Goal: Task Accomplishment & Management: Manage account settings

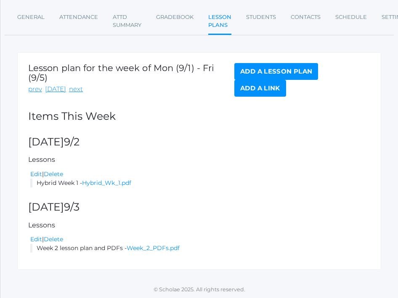
scroll to position [118, 10]
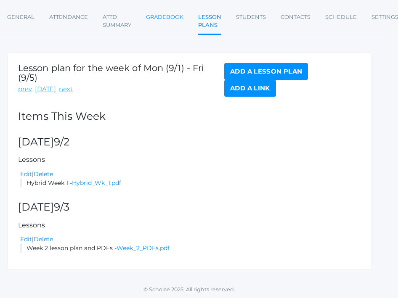
click at [167, 16] on link "Gradebook" at bounding box center [164, 17] width 37 height 17
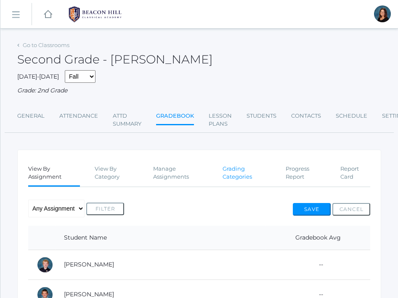
click at [228, 173] on link "Grading Categories" at bounding box center [247, 173] width 48 height 25
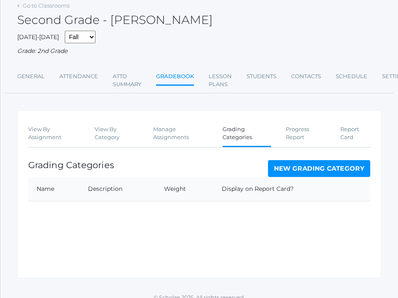
scroll to position [49, 0]
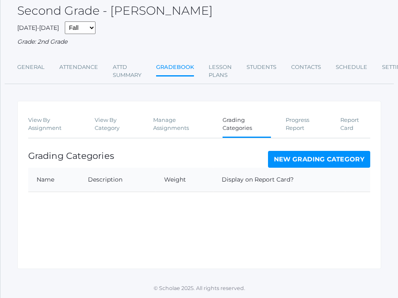
click at [290, 159] on link "New Grading Category" at bounding box center [319, 159] width 103 height 17
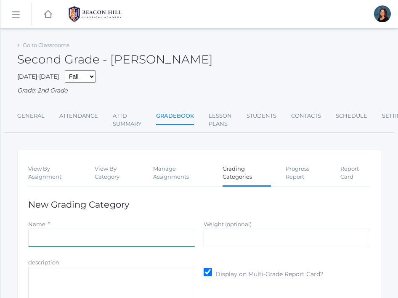
click at [128, 239] on input "Name" at bounding box center [111, 238] width 167 height 18
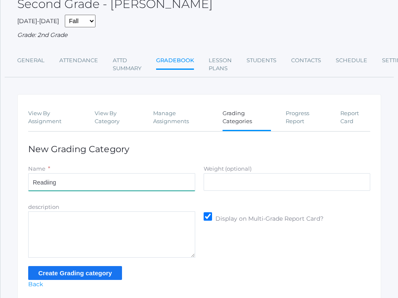
scroll to position [86, 0]
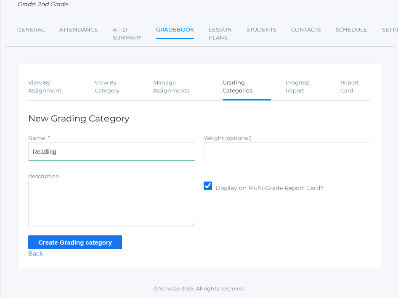
type input "Readiing"
click at [102, 242] on input "Create Grading category" at bounding box center [75, 243] width 94 height 14
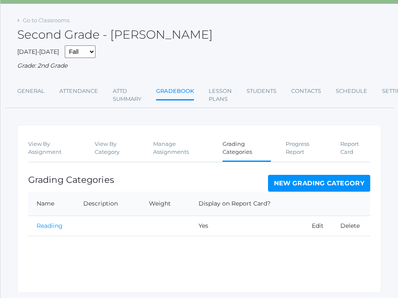
scroll to position [56, 0]
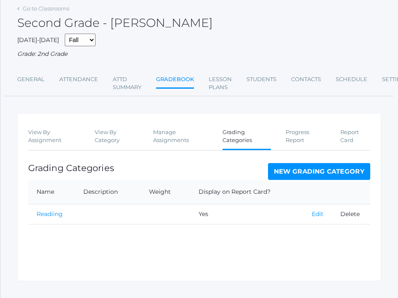
click at [319, 215] on link "Edit" at bounding box center [318, 214] width 12 height 8
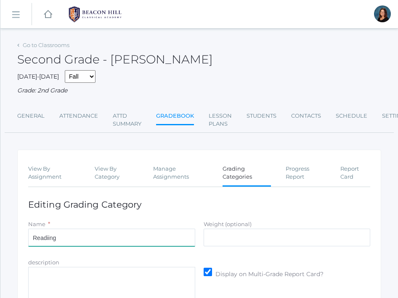
click at [49, 239] on input "Readiing" at bounding box center [111, 238] width 167 height 18
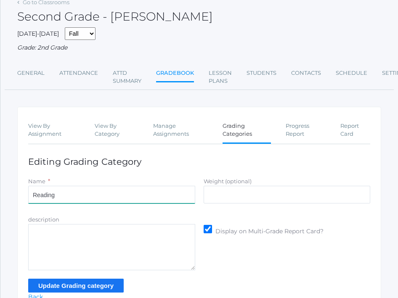
scroll to position [86, 0]
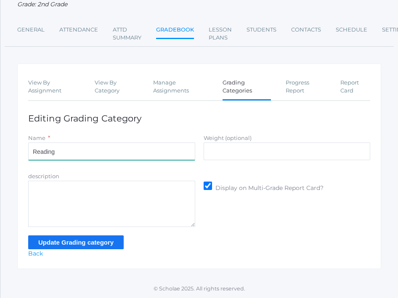
type input "Reading"
click at [106, 244] on input "Update Grading category" at bounding box center [76, 243] width 96 height 14
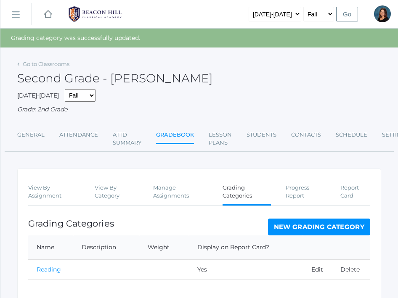
click at [288, 231] on link "New Grading Category" at bounding box center [319, 227] width 103 height 17
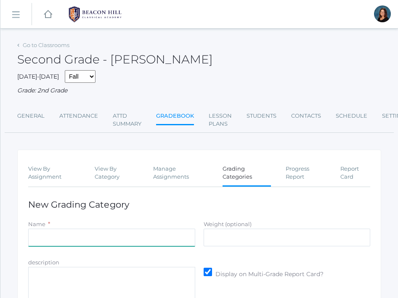
click at [176, 239] on input "Name" at bounding box center [111, 238] width 167 height 18
type input "Math Concepts"
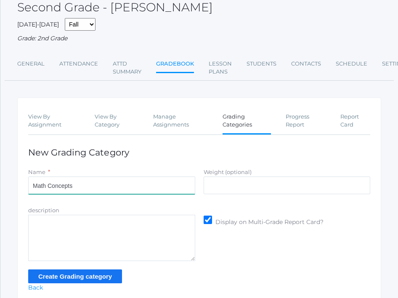
scroll to position [86, 0]
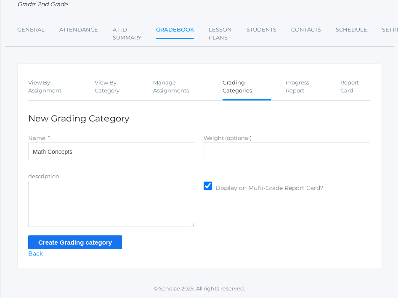
click at [110, 246] on input "Create Grading category" at bounding box center [75, 243] width 94 height 14
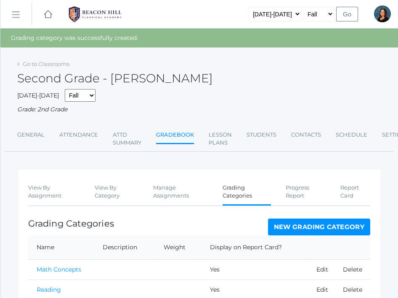
click at [305, 230] on link "New Grading Category" at bounding box center [319, 227] width 103 height 17
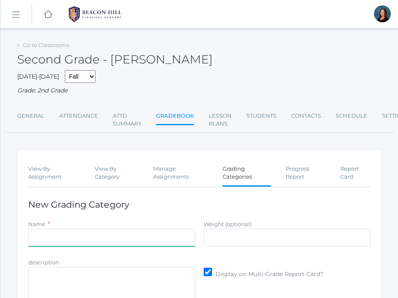
click at [123, 232] on input "Name" at bounding box center [111, 238] width 167 height 18
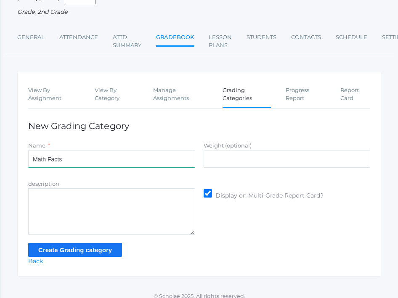
scroll to position [86, 0]
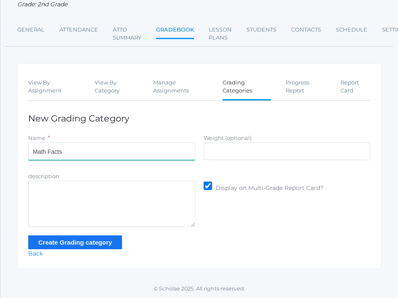
type input "Math Facts"
click at [87, 242] on input "Create Grading category" at bounding box center [75, 243] width 94 height 14
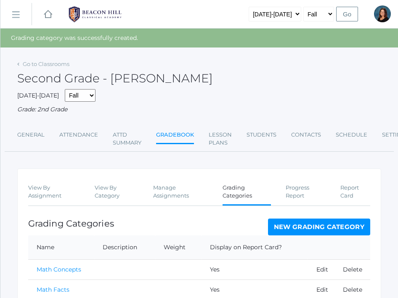
click at [292, 228] on link "New Grading Category" at bounding box center [319, 227] width 103 height 17
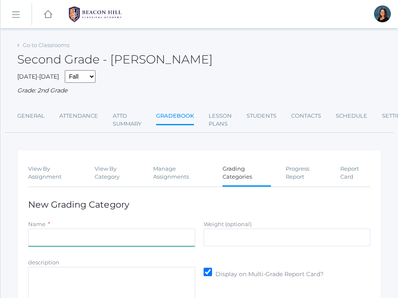
click at [186, 241] on input "Name" at bounding box center [111, 238] width 167 height 18
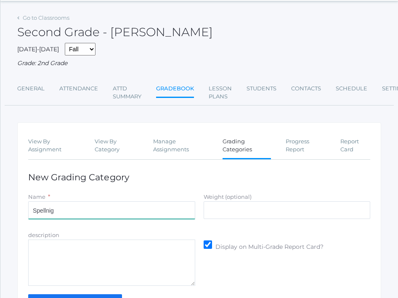
scroll to position [86, 0]
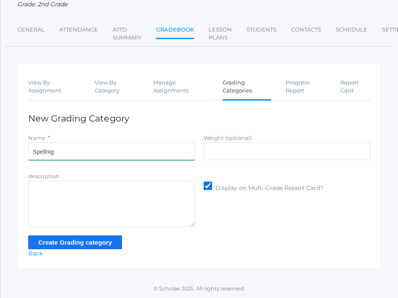
type input "Spellnig"
click at [116, 246] on input "Create Grading category" at bounding box center [75, 243] width 94 height 14
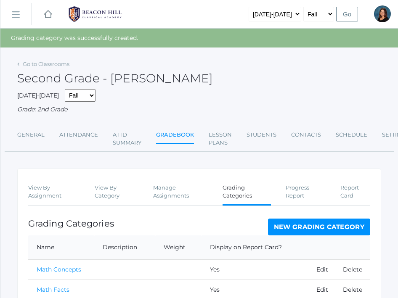
scroll to position [82, 0]
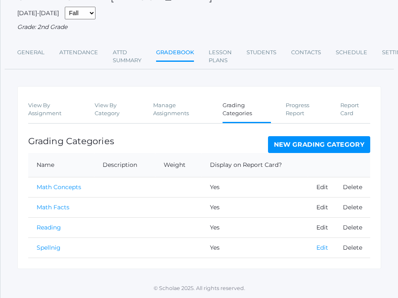
click at [322, 248] on link "Edit" at bounding box center [322, 248] width 12 height 8
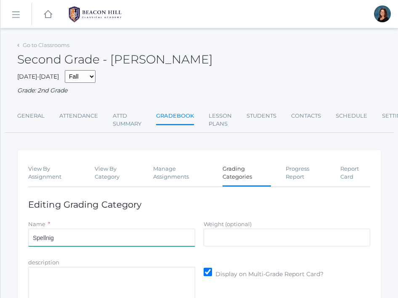
click at [52, 238] on input "Spellnig" at bounding box center [111, 238] width 167 height 18
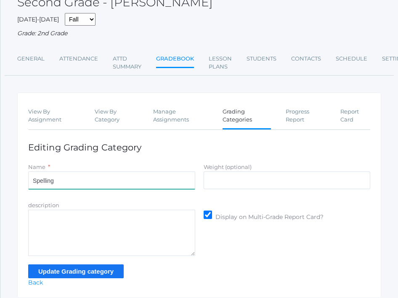
scroll to position [86, 0]
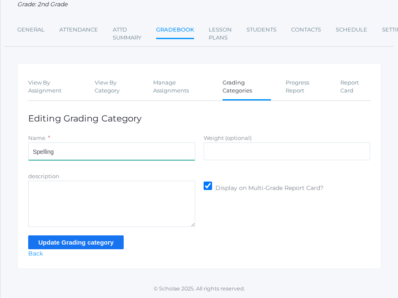
type input "Spelling"
click at [56, 237] on input "Update Grading category" at bounding box center [76, 243] width 96 height 14
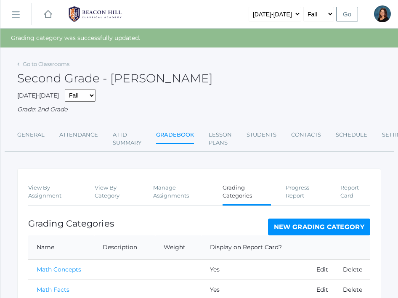
click at [292, 222] on link "New Grading Category" at bounding box center [319, 227] width 103 height 17
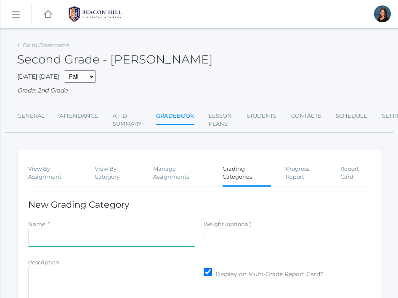
click at [153, 236] on input "Name" at bounding box center [111, 238] width 167 height 18
type input "Grammar"
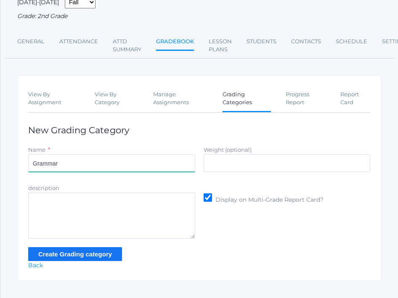
scroll to position [86, 0]
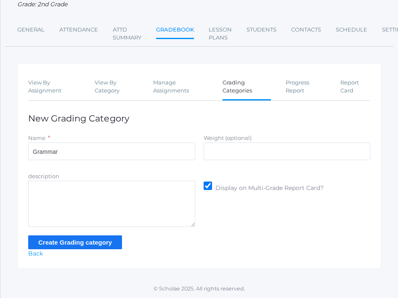
click at [102, 244] on input "Create Grading category" at bounding box center [75, 243] width 94 height 14
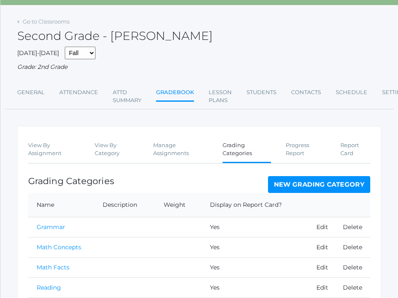
scroll to position [103, 0]
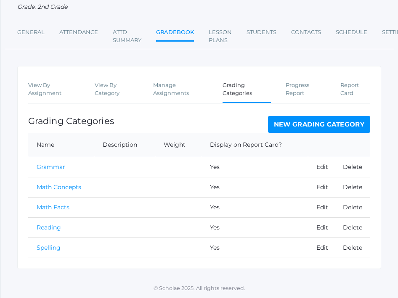
click at [292, 128] on link "New Grading Category" at bounding box center [319, 124] width 103 height 17
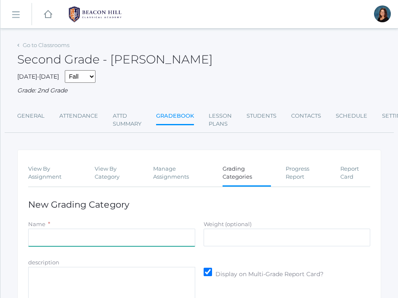
click at [167, 247] on input "Name" at bounding box center [111, 238] width 167 height 18
type input "Spelling and Phonics"
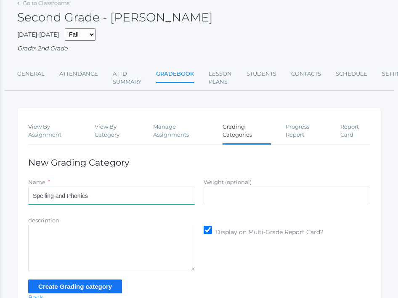
scroll to position [86, 0]
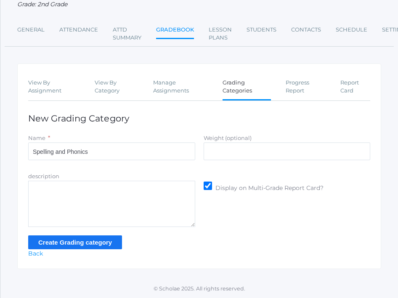
click at [88, 243] on input "Create Grading category" at bounding box center [75, 243] width 94 height 14
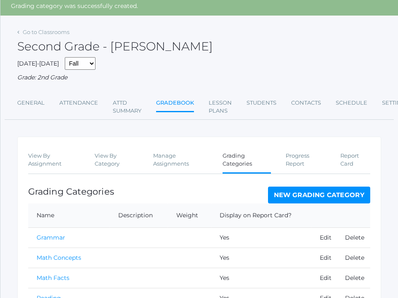
scroll to position [123, 0]
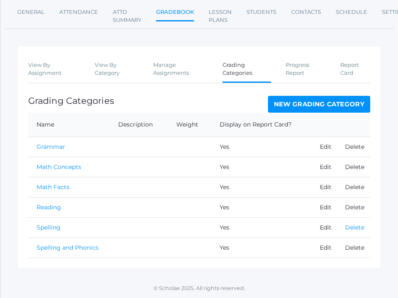
click at [353, 227] on link "Delete" at bounding box center [354, 228] width 19 height 8
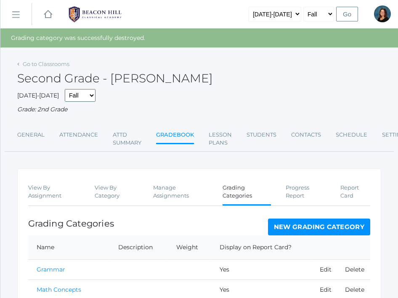
click at [69, 101] on select "Fall Spring" at bounding box center [80, 95] width 31 height 13
click at [295, 13] on select "[DATE]-[DATE] [DATE]-[DATE] [DATE]-[DATE] [DATE]-[DATE] [DATE]-[DATE] [DATE]-[D…" at bounding box center [275, 14] width 53 height 15
select select "[DATE]-[DATE]"
click at [256, 7] on select "[DATE]-[DATE] [DATE]-[DATE] [DATE]-[DATE] [DATE]-[DATE] [DATE]-[DATE] [DATE]-[D…" at bounding box center [275, 14] width 53 height 15
click at [346, 12] on input "Go" at bounding box center [347, 14] width 22 height 15
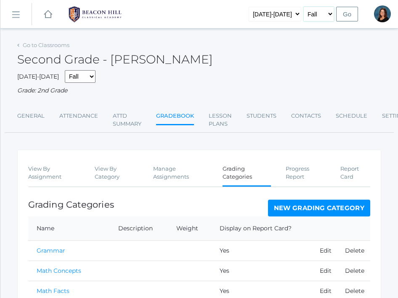
click at [318, 13] on select "Fall Spring" at bounding box center [318, 14] width 31 height 15
click at [351, 13] on input "Go" at bounding box center [347, 14] width 22 height 15
click at [289, 14] on select "[DATE]-[DATE] [DATE]-[DATE] [DATE]-[DATE] [DATE]-[DATE] [DATE]-[DATE] [DATE]-[D…" at bounding box center [275, 14] width 53 height 15
select select "[DATE]-[DATE]"
click at [256, 7] on select "[DATE]-[DATE] [DATE]-[DATE] [DATE]-[DATE] [DATE]-[DATE] [DATE]-[DATE] [DATE]-[D…" at bounding box center [275, 14] width 53 height 15
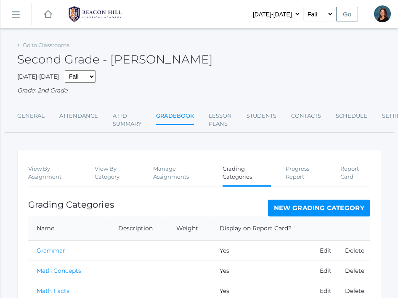
click at [347, 14] on input "Go" at bounding box center [347, 14] width 22 height 15
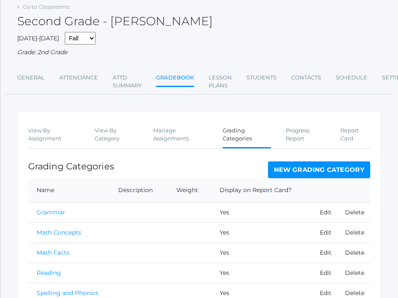
scroll to position [84, 0]
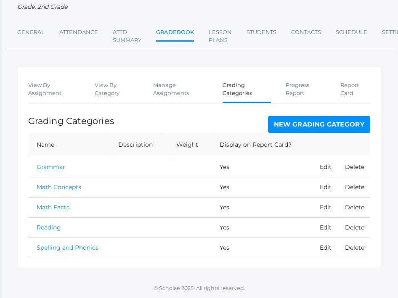
click at [329, 122] on link "New Grading Category" at bounding box center [319, 124] width 103 height 17
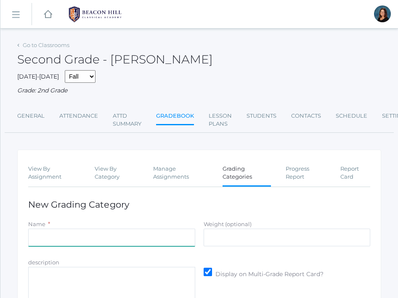
click at [67, 243] on input "Name" at bounding box center [111, 238] width 167 height 18
type input "j"
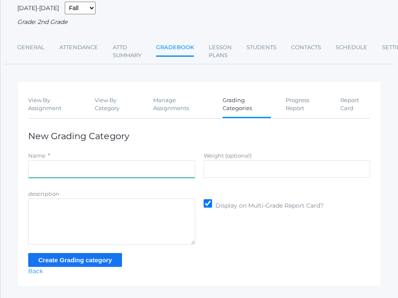
scroll to position [86, 0]
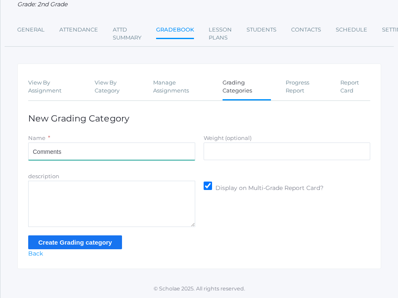
type input "Comments"
click at [62, 243] on input "Create Grading category" at bounding box center [75, 243] width 94 height 14
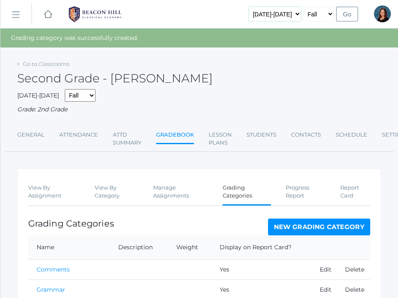
click at [284, 16] on select "[DATE]-[DATE] [DATE]-[DATE] [DATE]-[DATE] [DATE]-[DATE] [DATE]-[DATE] [DATE]-[D…" at bounding box center [275, 14] width 53 height 15
select select "[DATE]-[DATE]"
click at [256, 7] on select "[DATE]-[DATE] [DATE]-[DATE] [DATE]-[DATE] [DATE]-[DATE] [DATE]-[DATE] [DATE]-[D…" at bounding box center [275, 14] width 53 height 15
click at [345, 15] on input "Go" at bounding box center [347, 14] width 22 height 15
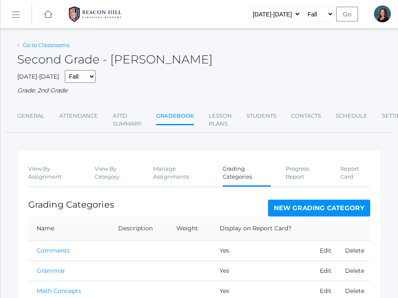
click at [52, 44] on link "Go to Classrooms" at bounding box center [46, 45] width 47 height 7
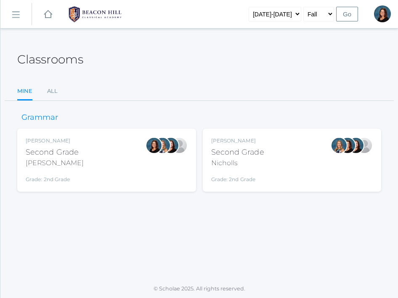
click at [48, 20] on link "icons/ui/navigation/home Created with Sketch." at bounding box center [48, 14] width 8 height 28
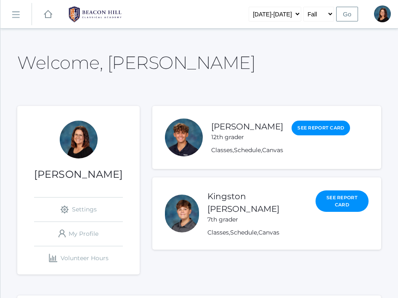
click at [354, 12] on input "Go" at bounding box center [347, 14] width 22 height 15
click at [342, 14] on input "Go" at bounding box center [347, 14] width 22 height 15
click at [14, 19] on link "icons/ui/navigation/hamburger Created with Sketch." at bounding box center [15, 14] width 31 height 23
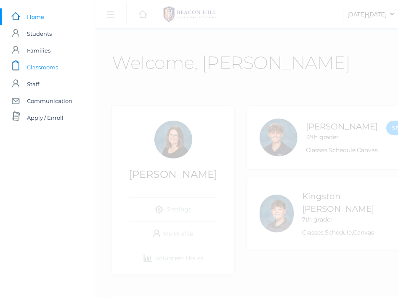
click at [38, 70] on span "Classrooms" at bounding box center [42, 67] width 31 height 17
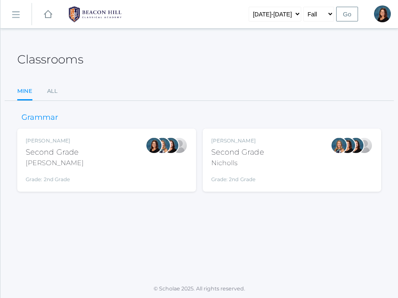
click at [267, 163] on div "Courtney Nicholls Second Grade Nicholls Grade: 2nd Grade 02LA" at bounding box center [292, 160] width 162 height 46
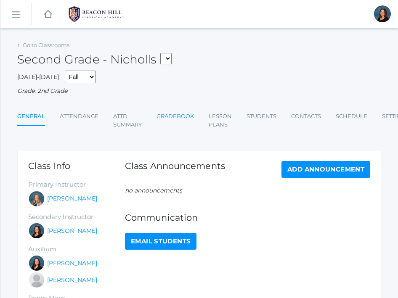
click at [173, 114] on link "Gradebook" at bounding box center [175, 116] width 37 height 17
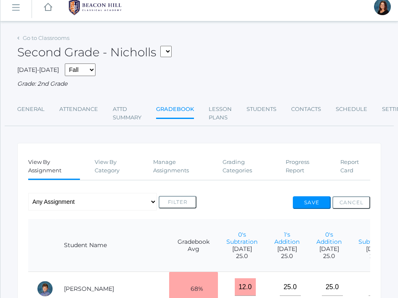
scroll to position [8, 0]
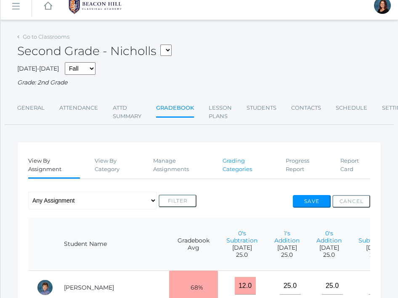
click at [233, 161] on link "Grading Categories" at bounding box center [247, 165] width 48 height 25
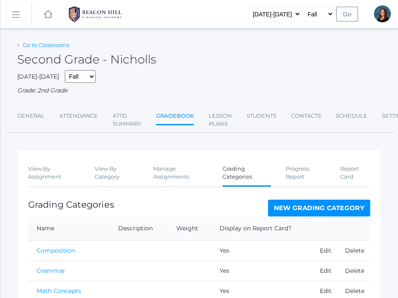
click at [41, 45] on link "Go to Classrooms" at bounding box center [46, 45] width 47 height 7
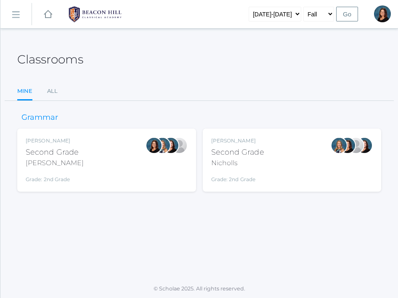
click at [100, 149] on div "Emily Balli Second Grade Balli Grade: 2nd Grade 02LA" at bounding box center [107, 160] width 162 height 46
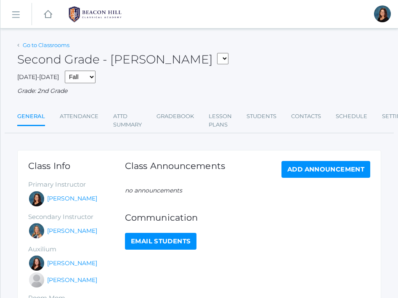
click at [56, 45] on link "Go to Classrooms" at bounding box center [46, 45] width 47 height 7
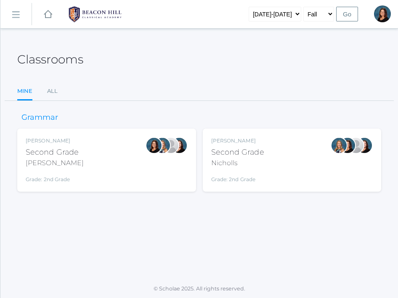
click at [46, 17] on rect at bounding box center [48, 14] width 10 height 10
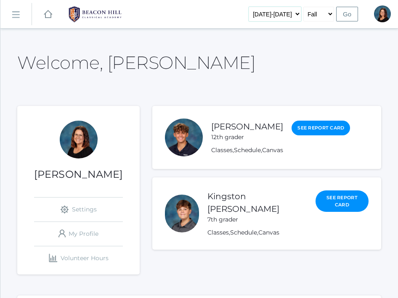
click at [293, 15] on select "2019-2020 2020-2021 2021-2022 2022-2023 2023-2024 2024-2025 2025-2026" at bounding box center [275, 14] width 53 height 15
select select "[DATE]-[DATE]"
click at [256, 7] on select "2019-2020 2020-2021 2021-2022 2022-2023 2023-2024 2024-2025 2025-2026" at bounding box center [275, 14] width 53 height 15
click at [349, 16] on input "Go" at bounding box center [347, 14] width 22 height 15
click at [18, 9] on link "icons/ui/navigation/hamburger Created with Sketch." at bounding box center [15, 14] width 31 height 23
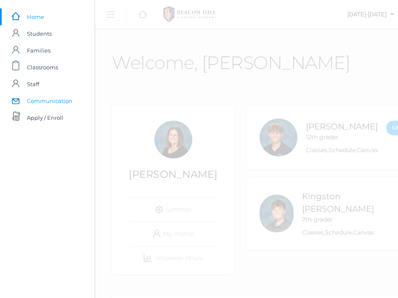
click at [25, 97] on link "icons/mail/message Created with Sketch. Communication" at bounding box center [47, 101] width 95 height 17
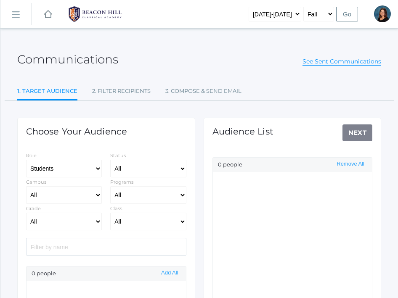
click at [16, 22] on link "icons/ui/navigation/hamburger Created with Sketch." at bounding box center [15, 14] width 31 height 23
select select "Enrolled"
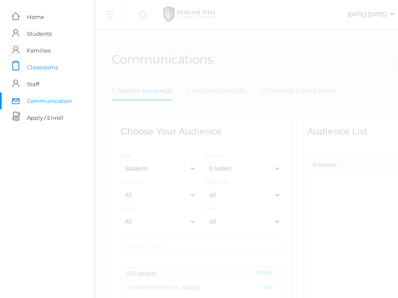
click at [31, 73] on span "Classrooms" at bounding box center [42, 67] width 31 height 17
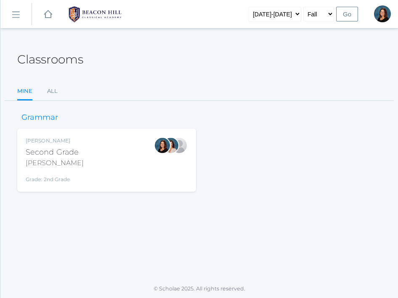
click at [101, 169] on div "Emily Balli Second Grade Balli Grade: 2nd Grade 02LA" at bounding box center [107, 160] width 162 height 46
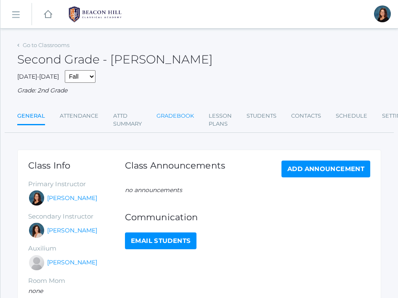
click at [191, 113] on link "Gradebook" at bounding box center [175, 116] width 37 height 17
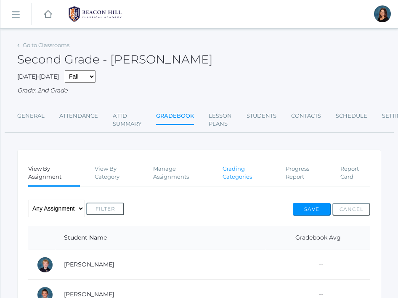
click at [238, 170] on link "Grading Categories" at bounding box center [247, 173] width 48 height 25
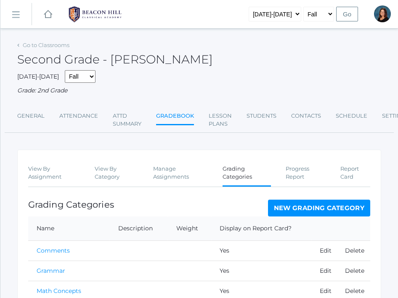
click at [294, 210] on link "New Grading Category" at bounding box center [319, 208] width 103 height 17
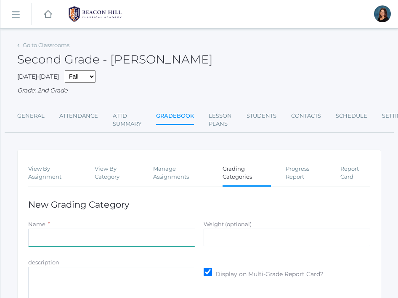
click at [175, 243] on input "Name" at bounding box center [111, 238] width 167 height 18
type input "Composition"
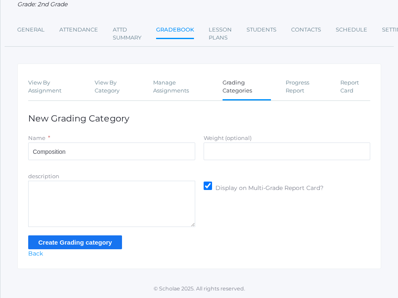
click at [102, 245] on input "Create Grading category" at bounding box center [75, 243] width 94 height 14
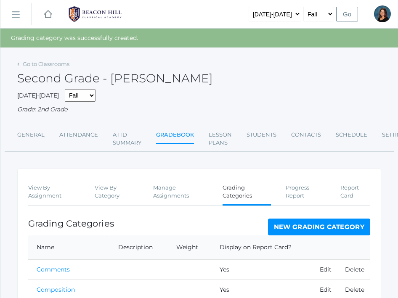
scroll to position [143, 0]
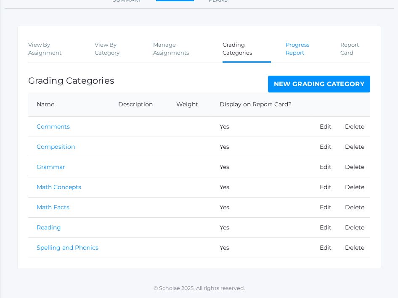
click at [294, 40] on link "Progress Report" at bounding box center [306, 49] width 40 height 25
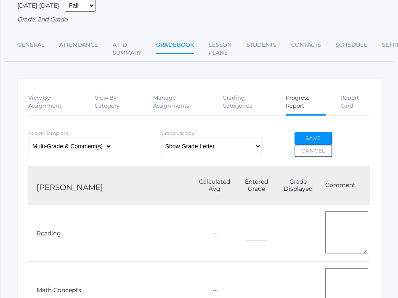
scroll to position [59, 0]
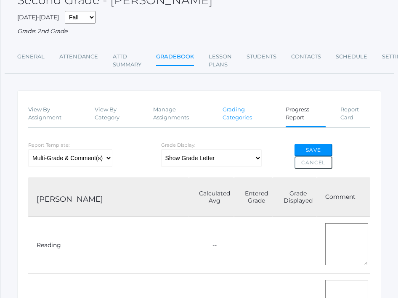
click at [233, 117] on link "Grading Categories" at bounding box center [247, 113] width 48 height 25
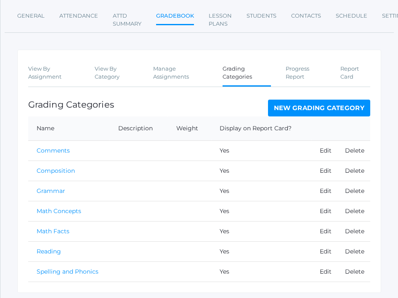
scroll to position [102, 0]
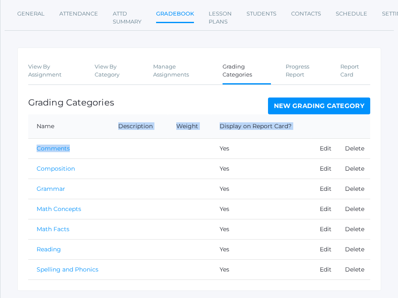
drag, startPoint x: 73, startPoint y: 150, endPoint x: 79, endPoint y: 136, distance: 15.3
click at [79, 136] on table "Name Description Weight Display on Report Card? Comments Yes Edit Delete Compos…" at bounding box center [199, 197] width 342 height 166
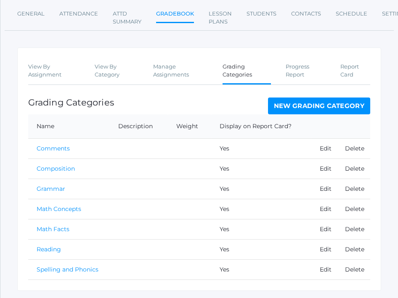
click at [157, 99] on div "Grading Categories New Grading Category" at bounding box center [199, 106] width 342 height 17
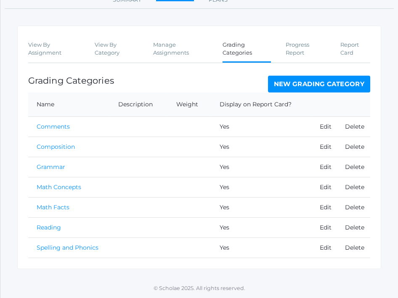
click at [356, 122] on td "Delete" at bounding box center [354, 127] width 34 height 20
click at [356, 124] on link "Delete" at bounding box center [354, 127] width 19 height 8
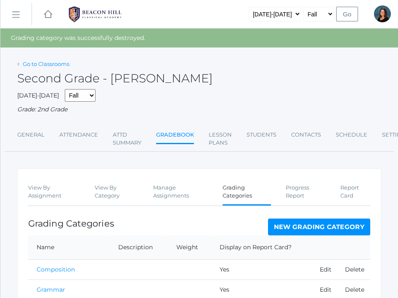
click at [48, 62] on link "Go to Classrooms" at bounding box center [46, 64] width 47 height 7
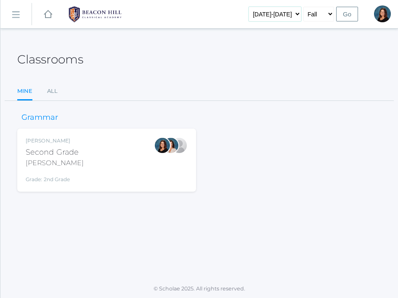
click at [293, 14] on select "[DATE]-[DATE] [DATE]-[DATE] [DATE]-[DATE] [DATE]-[DATE] [DATE]-[DATE] [DATE]-[D…" at bounding box center [275, 14] width 53 height 15
select select "[DATE]-[DATE]"
click at [256, 7] on select "[DATE]-[DATE] [DATE]-[DATE] [DATE]-[DATE] [DATE]-[DATE] [DATE]-[DATE] [DATE]-[D…" at bounding box center [275, 14] width 53 height 15
click at [343, 16] on input "Go" at bounding box center [347, 14] width 22 height 15
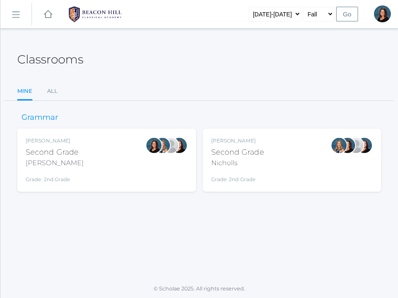
click at [107, 168] on div "[PERSON_NAME] Second Grade [PERSON_NAME] Grade: 2nd Grade 02LA" at bounding box center [107, 160] width 162 height 46
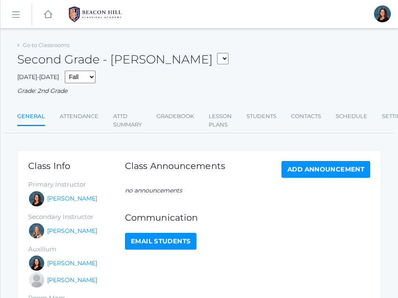
click at [151, 115] on ul "General Attendance Attd Summary Gradebook Lesson Plans Students Contacts Schedu…" at bounding box center [199, 120] width 364 height 25
click at [167, 116] on link "Gradebook" at bounding box center [175, 116] width 37 height 17
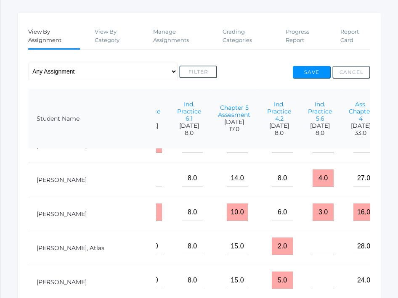
scroll to position [138, 10]
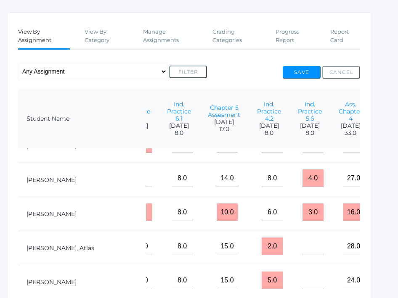
click at [337, 71] on button "Cancel" at bounding box center [341, 72] width 38 height 13
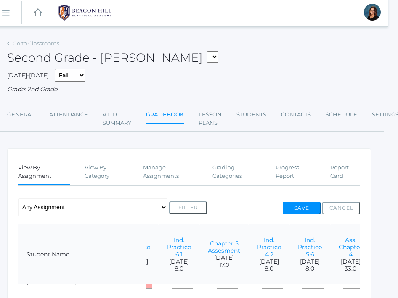
scroll to position [0, 10]
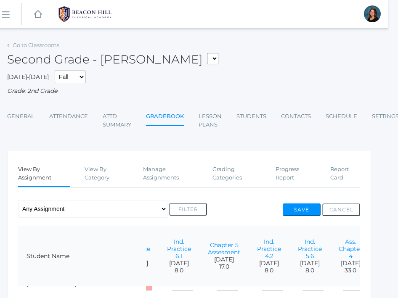
click at [40, 14] on rect at bounding box center [38, 14] width 10 height 10
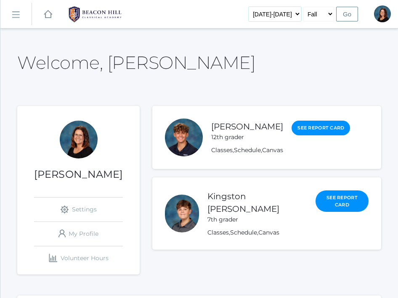
click at [292, 14] on select "2019-2020 2020-2021 2021-2022 2022-2023 2023-2024 2024-2025 2025-2026" at bounding box center [275, 14] width 53 height 15
select select "[DATE]-[DATE]"
click at [256, 7] on select "2019-2020 2020-2021 2021-2022 2022-2023 2023-2024 2024-2025 2025-2026" at bounding box center [275, 14] width 53 height 15
click at [347, 13] on input "Go" at bounding box center [347, 14] width 22 height 15
click at [11, 6] on link "icons/ui/navigation/hamburger Created with Sketch." at bounding box center [15, 14] width 31 height 23
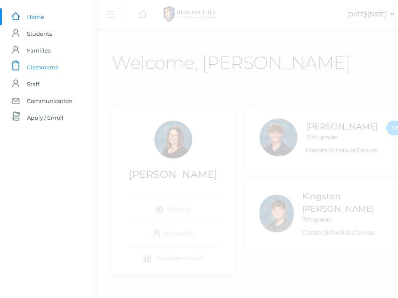
click at [39, 70] on span "Classrooms" at bounding box center [42, 67] width 31 height 17
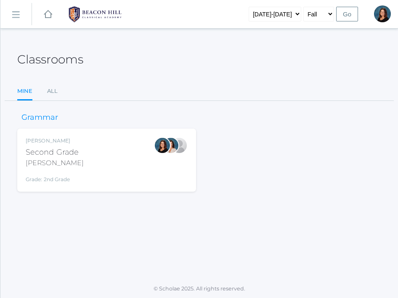
click at [71, 145] on div "[PERSON_NAME] Second Grade [PERSON_NAME] Grade: 2nd Grade 02LA" at bounding box center [55, 160] width 58 height 46
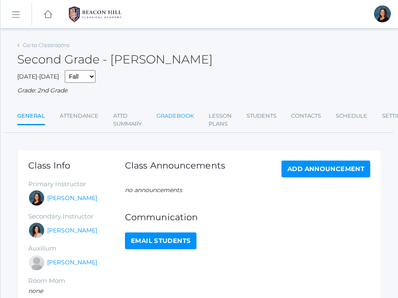
click at [182, 116] on link "Gradebook" at bounding box center [175, 116] width 37 height 17
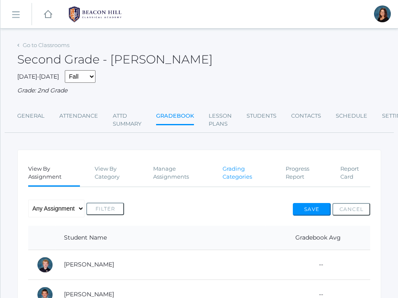
click at [235, 174] on link "Grading Categories" at bounding box center [247, 173] width 48 height 25
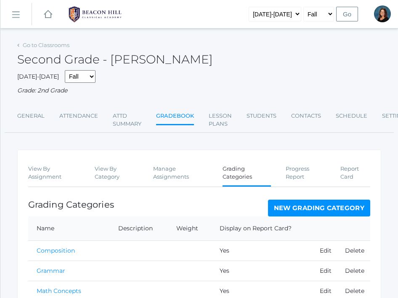
scroll to position [104, 0]
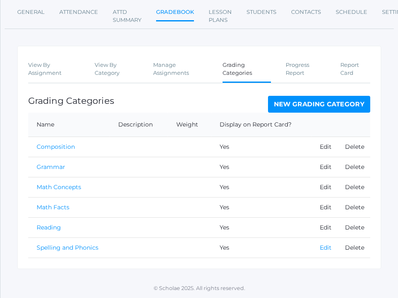
click at [324, 247] on link "Edit" at bounding box center [326, 248] width 12 height 8
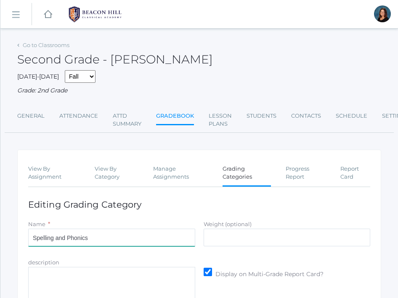
click at [131, 242] on input "Spelling and Phonics" at bounding box center [111, 238] width 167 height 18
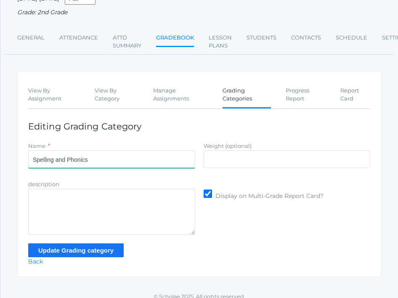
scroll to position [84, 0]
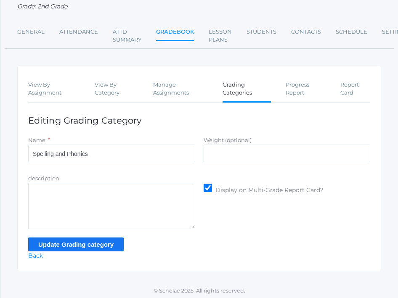
click at [111, 241] on input "Update Grading category" at bounding box center [76, 245] width 96 height 14
